Goal: Transaction & Acquisition: Purchase product/service

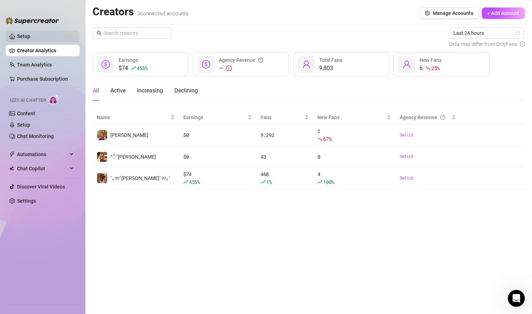
click at [30, 36] on link "Setup" at bounding box center [23, 36] width 13 height 6
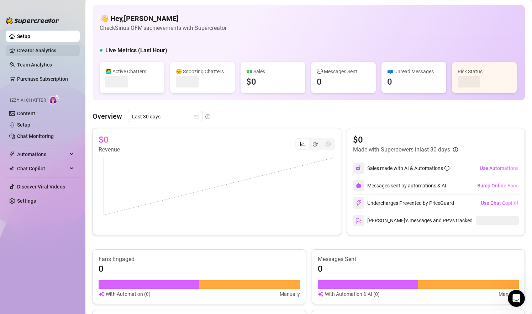
click at [38, 49] on link "Creator Analytics" at bounding box center [45, 50] width 57 height 11
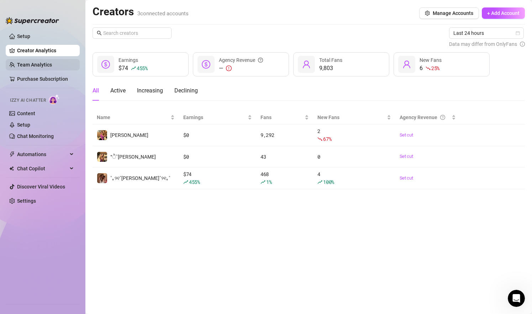
click at [39, 62] on link "Team Analytics" at bounding box center [34, 65] width 35 height 6
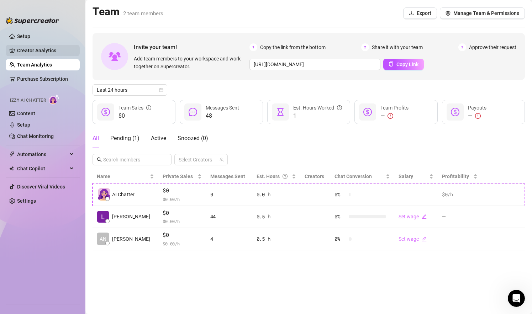
click at [39, 52] on link "Creator Analytics" at bounding box center [45, 50] width 57 height 11
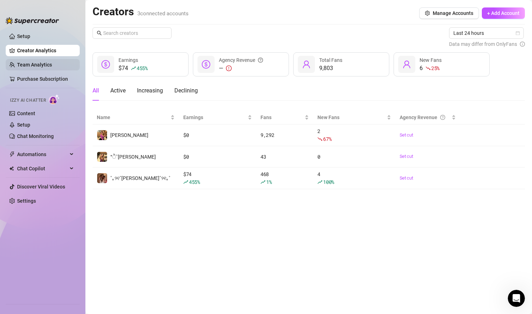
click at [39, 65] on link "Team Analytics" at bounding box center [34, 65] width 35 height 6
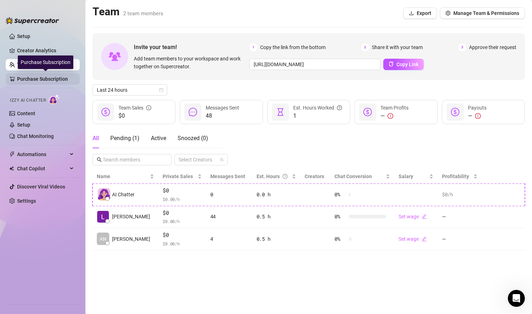
click at [39, 78] on link "Purchase Subscription" at bounding box center [45, 78] width 57 height 11
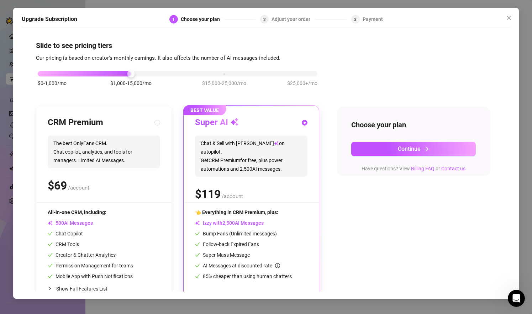
click at [7, 74] on div "Upgrade Subscription 1 Choose your plan 2 Adjust your order 3 Payment Slide to …" at bounding box center [266, 157] width 532 height 314
